Goal: Task Accomplishment & Management: Manage account settings

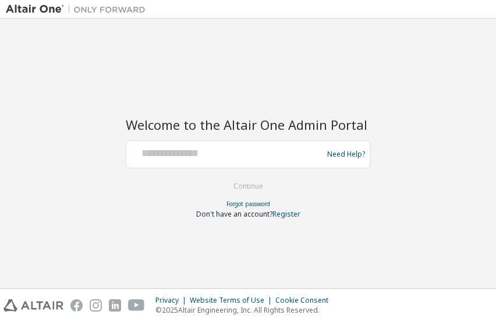
click at [214, 169] on form "Need Help? Please make sure that you provide your Global Login as email (e.g. @…" at bounding box center [248, 179] width 244 height 79
click at [214, 163] on div at bounding box center [226, 154] width 190 height 22
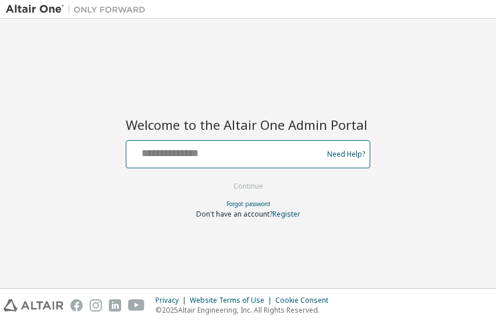
click at [201, 154] on input "text" at bounding box center [226, 151] width 190 height 17
type input "**********"
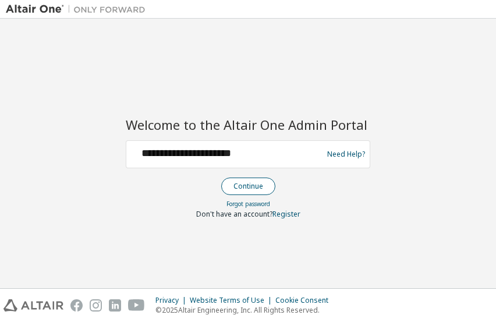
click at [231, 181] on button "Continue" at bounding box center [248, 185] width 54 height 17
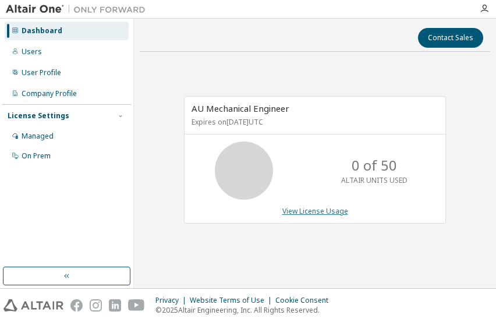
click at [316, 215] on link "View License Usage" at bounding box center [315, 211] width 66 height 10
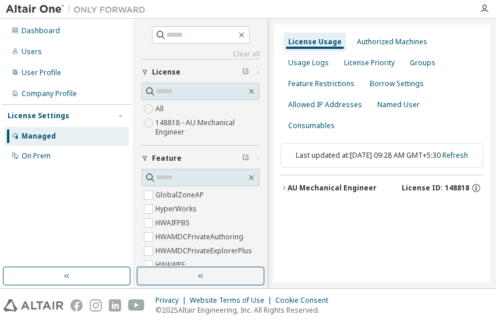
click at [284, 184] on icon "button" at bounding box center [283, 187] width 7 height 7
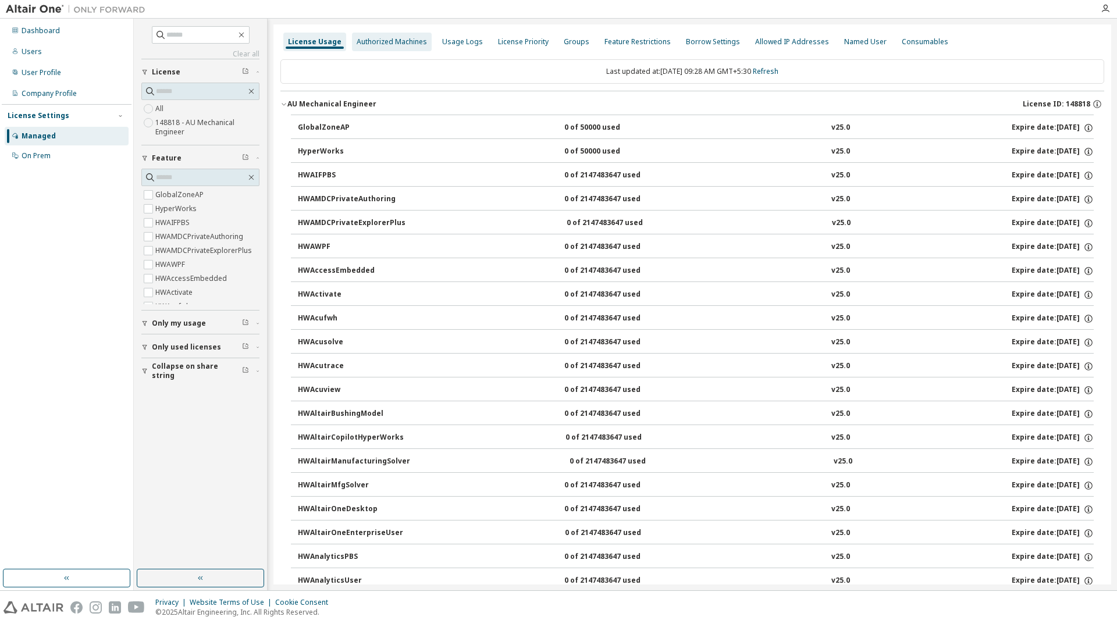
click at [414, 34] on div "Authorized Machines" at bounding box center [392, 42] width 80 height 19
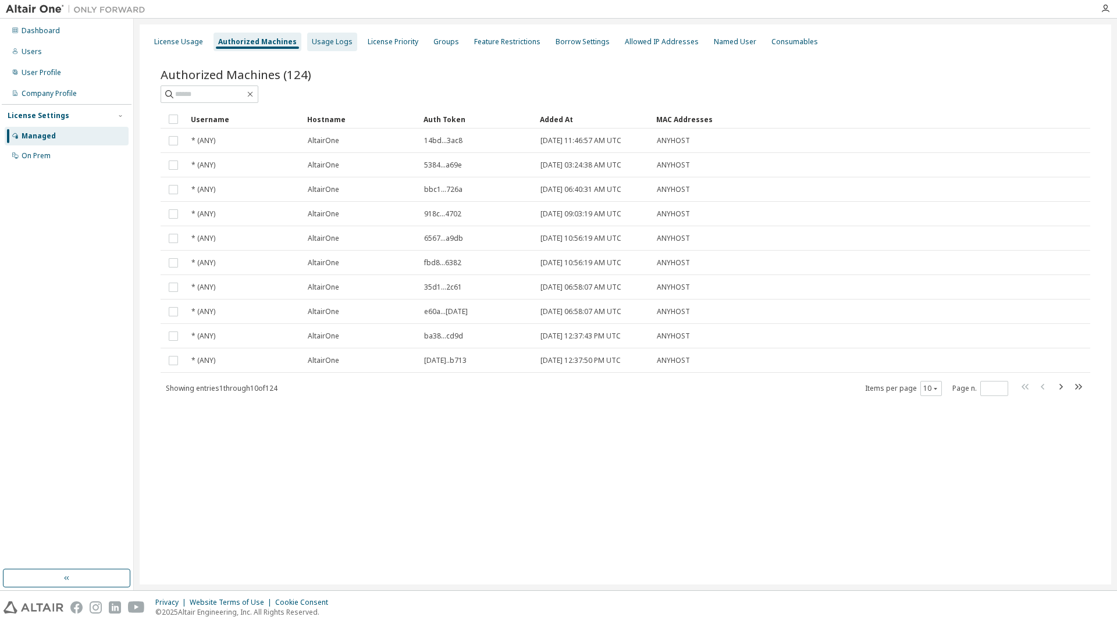
click at [332, 42] on div "Usage Logs" at bounding box center [332, 41] width 41 height 9
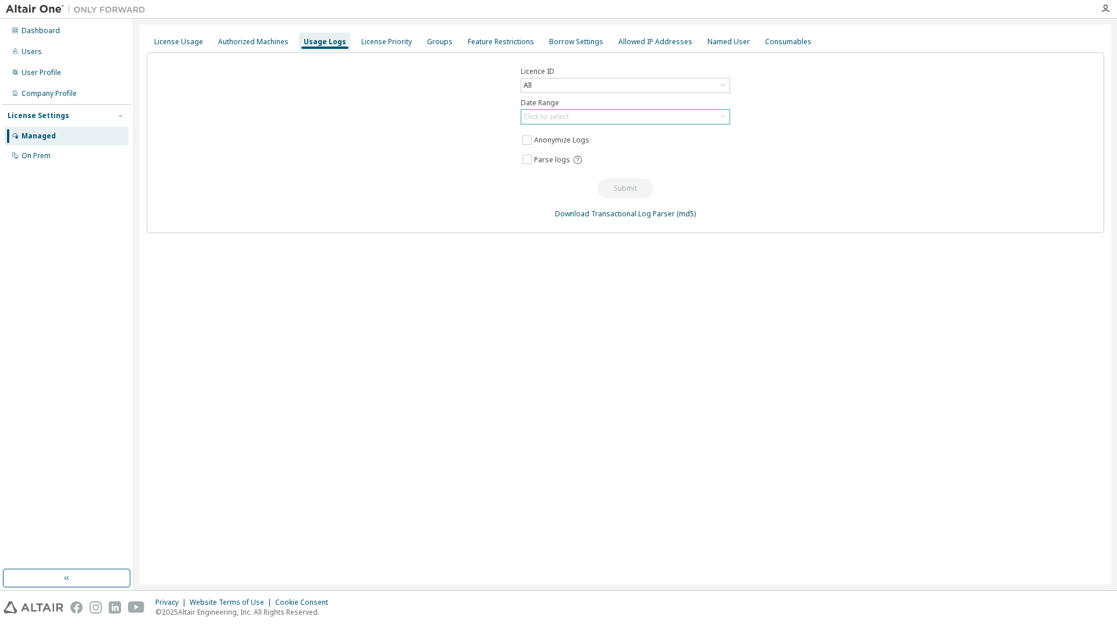
click at [495, 120] on div "Click to select" at bounding box center [546, 116] width 45 height 9
click at [495, 150] on li "Last 30 days" at bounding box center [625, 149] width 206 height 15
click at [495, 190] on button "Submit" at bounding box center [625, 189] width 56 height 20
click at [495, 187] on button "Submit" at bounding box center [625, 189] width 56 height 20
click at [495, 186] on button "Submit" at bounding box center [625, 189] width 56 height 20
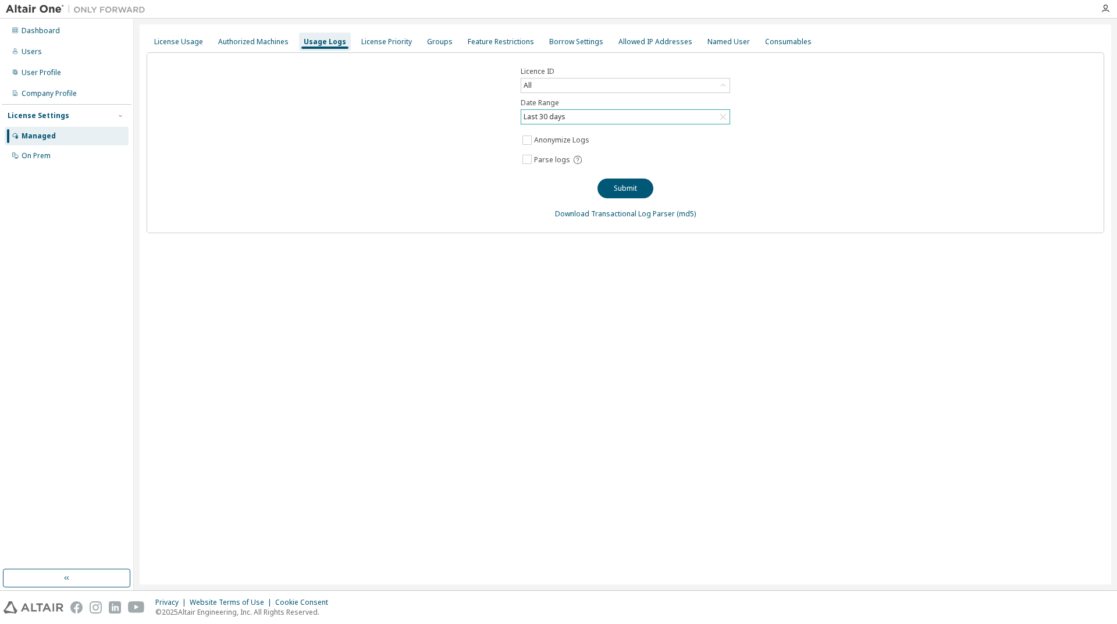
click at [495, 321] on div "License Usage Authorized Machines Usage Logs License Priority Groups Feature Re…" at bounding box center [625, 304] width 971 height 560
click at [363, 49] on div "License Priority" at bounding box center [387, 42] width 60 height 19
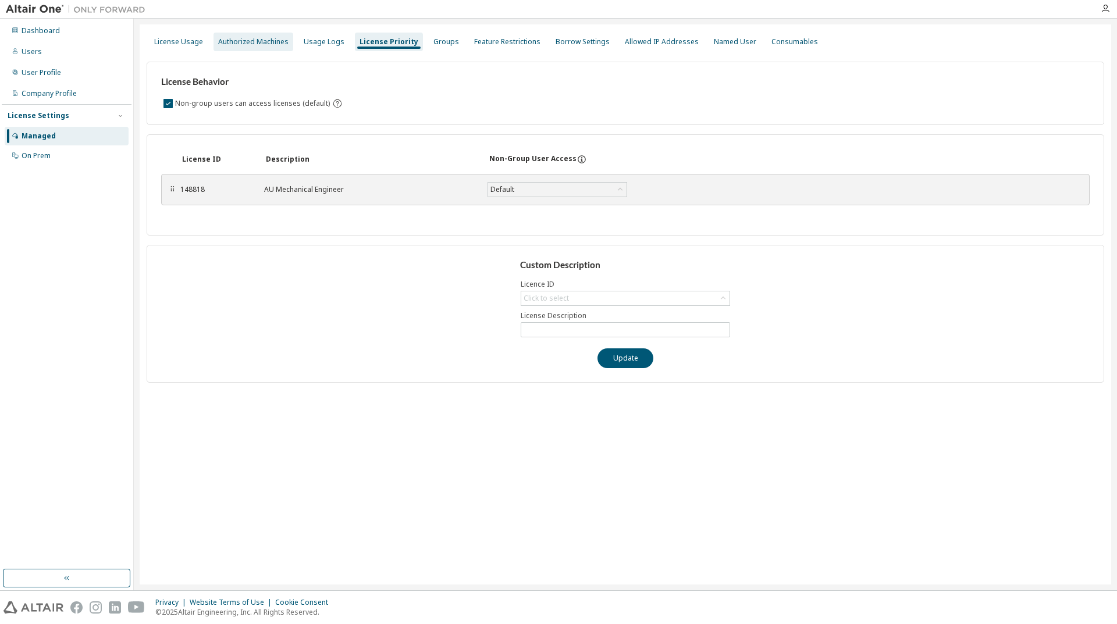
click at [278, 44] on div "Authorized Machines" at bounding box center [253, 41] width 70 height 9
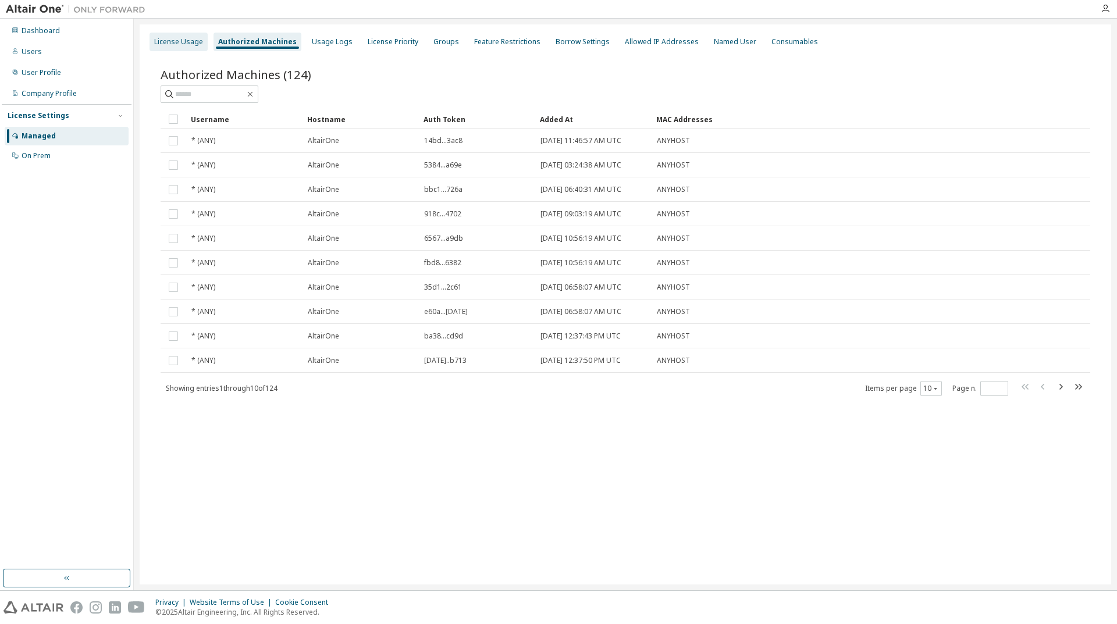
click at [187, 44] on div "License Usage" at bounding box center [178, 41] width 49 height 9
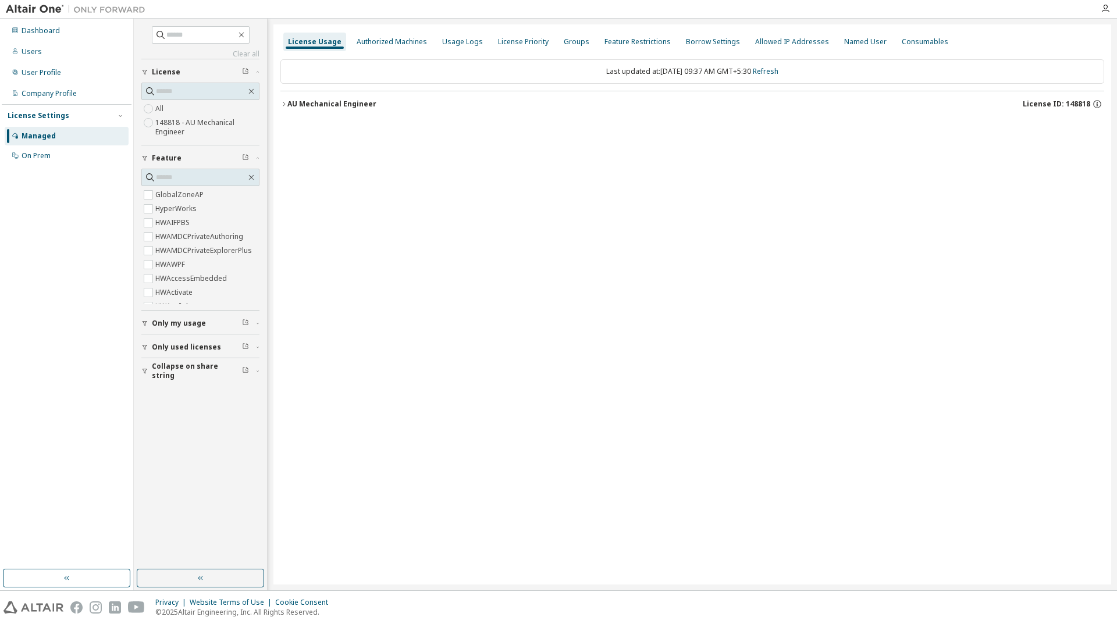
click at [325, 101] on div "AU Mechanical Engineer" at bounding box center [331, 103] width 89 height 9
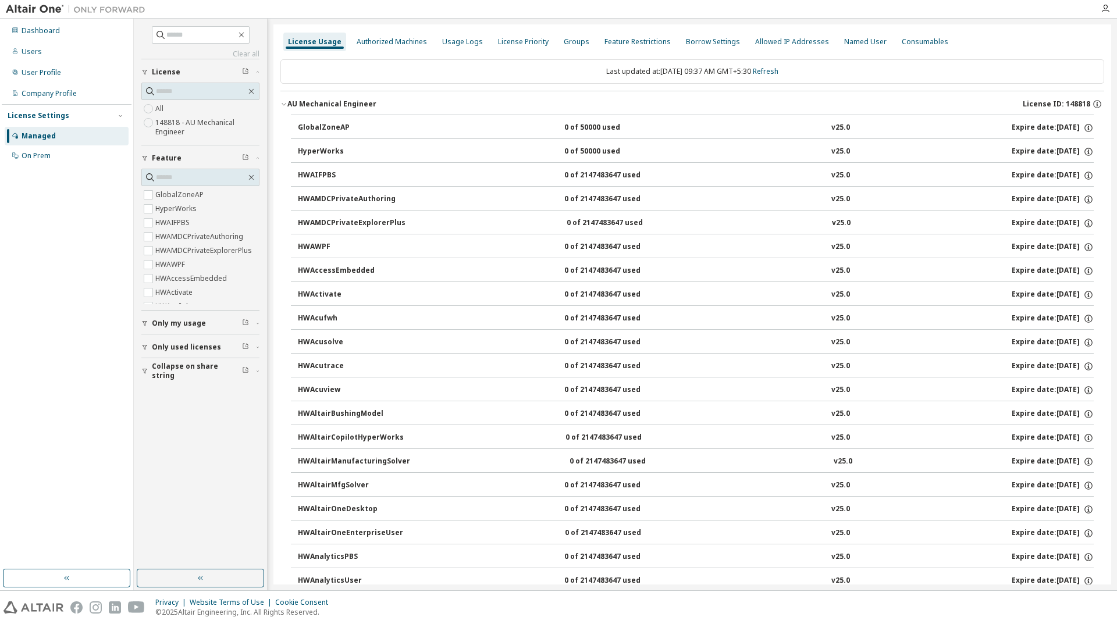
click at [325, 101] on div "AU Mechanical Engineer" at bounding box center [331, 103] width 89 height 9
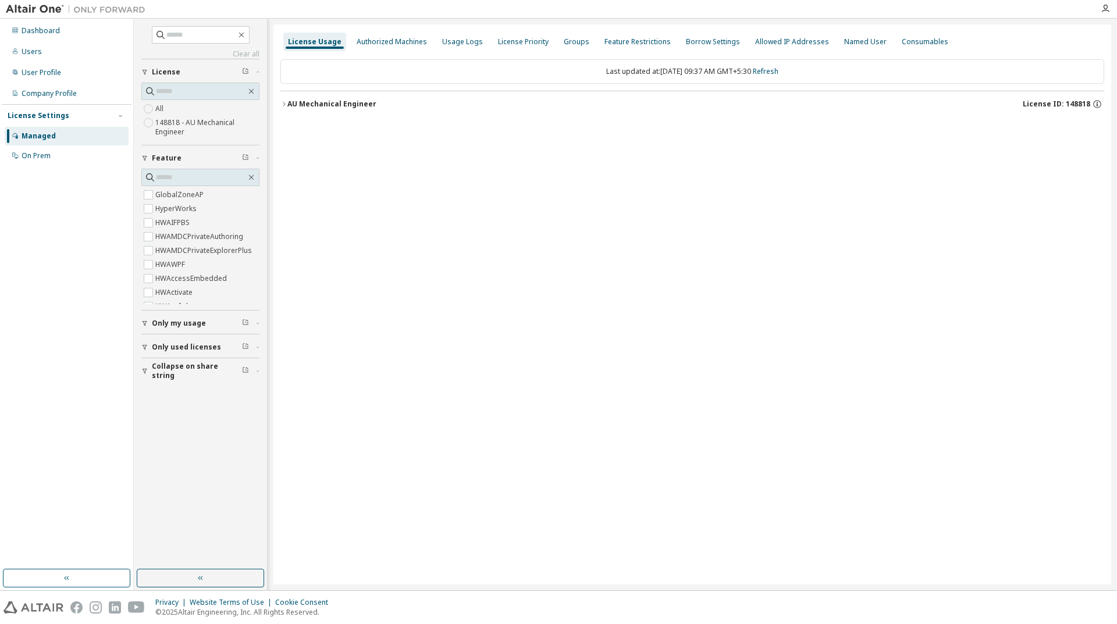
click at [325, 101] on div "AU Mechanical Engineer" at bounding box center [331, 103] width 89 height 9
click at [286, 103] on icon "button" at bounding box center [283, 104] width 7 height 7
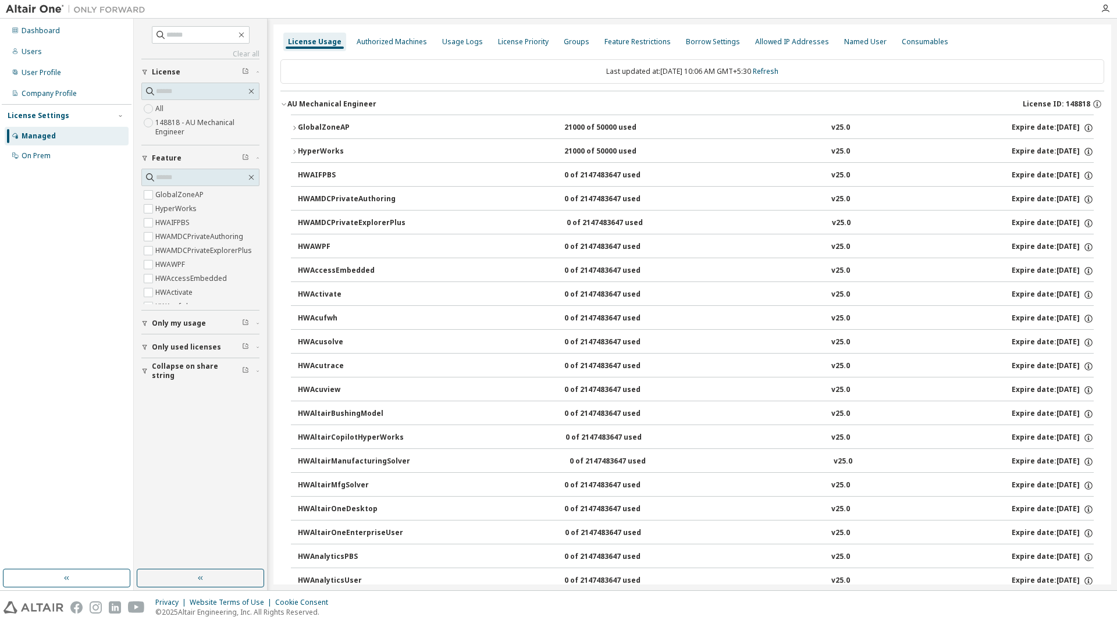
click at [294, 130] on icon "button" at bounding box center [294, 128] width 2 height 4
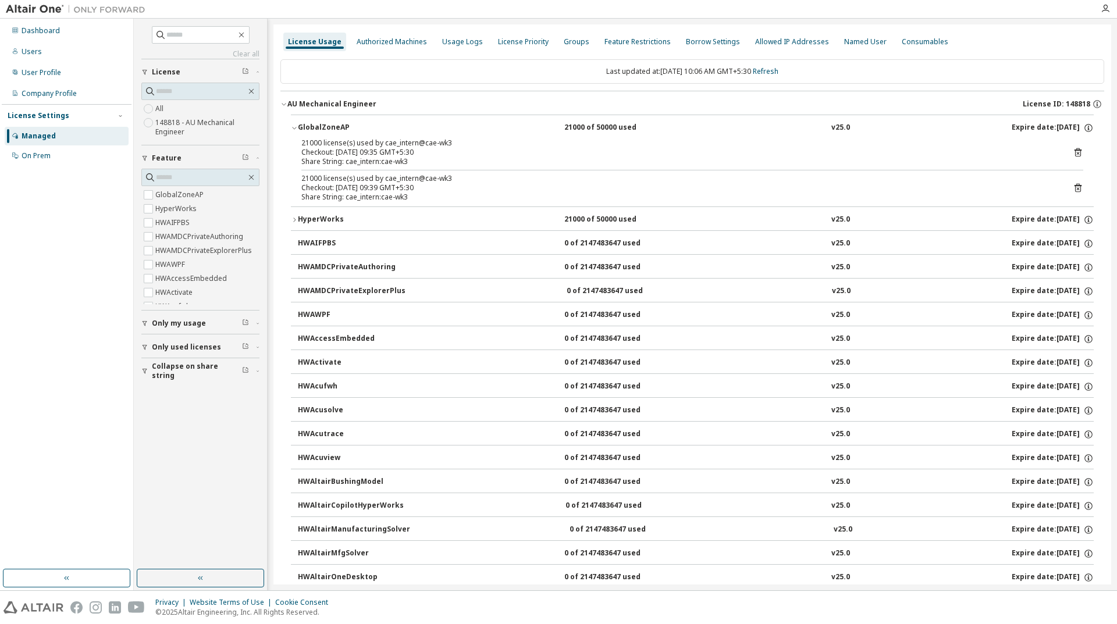
click at [294, 130] on icon "button" at bounding box center [294, 127] width 7 height 7
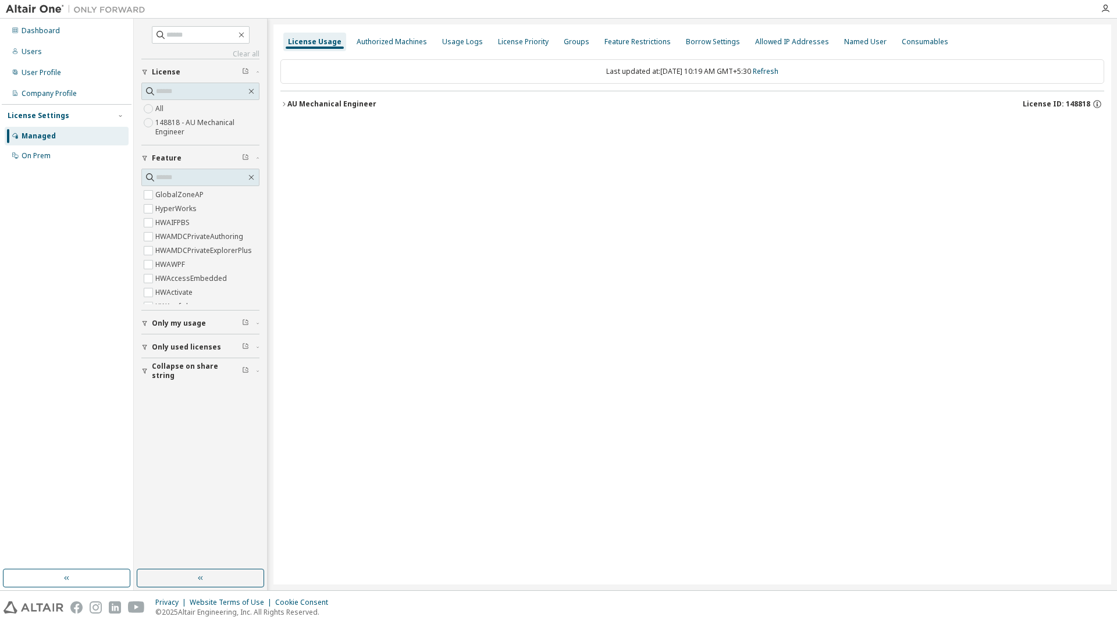
click at [282, 102] on icon "button" at bounding box center [283, 104] width 7 height 7
click at [284, 102] on icon "button" at bounding box center [283, 104] width 7 height 7
